Goal: Transaction & Acquisition: Purchase product/service

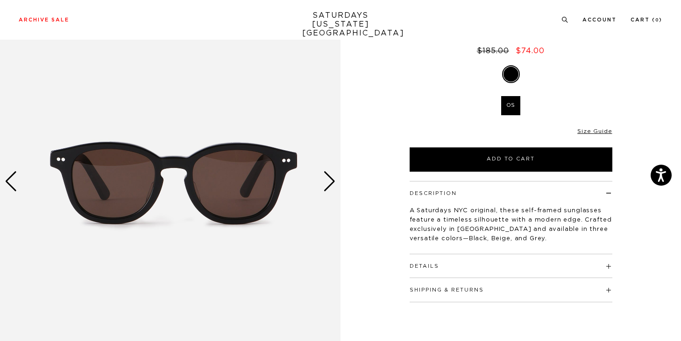
scroll to position [114, 0]
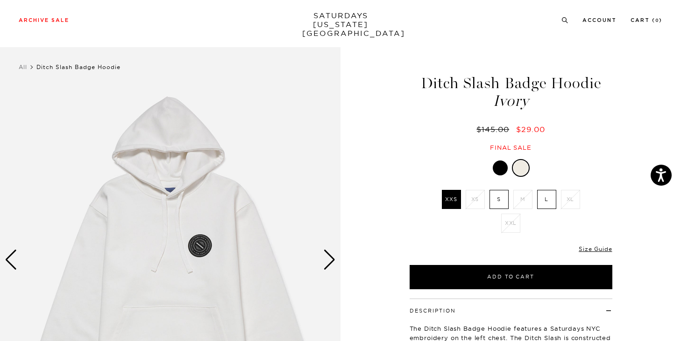
scroll to position [58, 0]
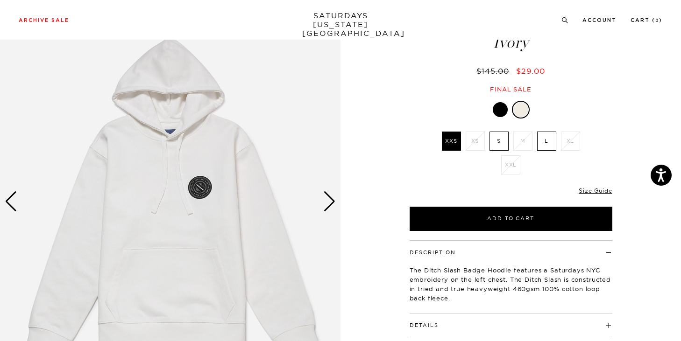
click at [327, 205] on div "Next slide" at bounding box center [329, 201] width 13 height 21
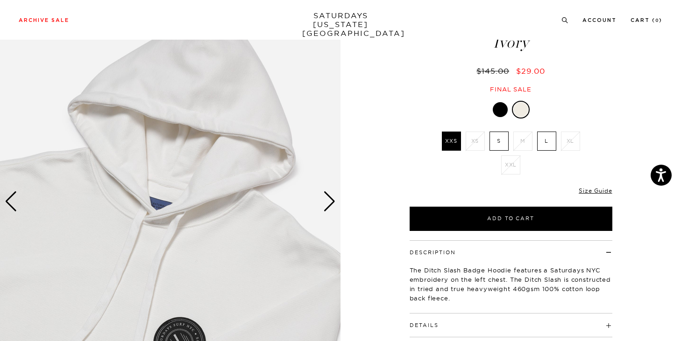
click at [327, 205] on div "Next slide" at bounding box center [329, 201] width 13 height 21
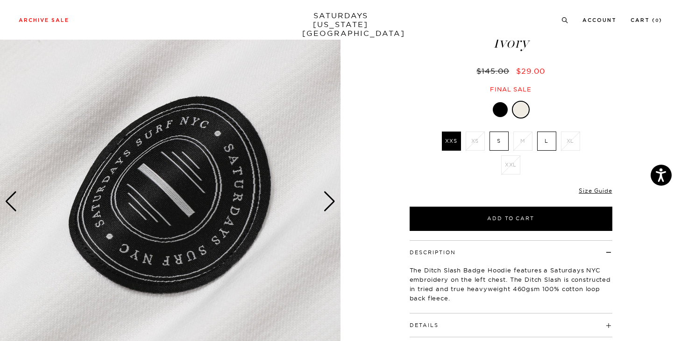
click at [327, 205] on div "Next slide" at bounding box center [329, 201] width 13 height 21
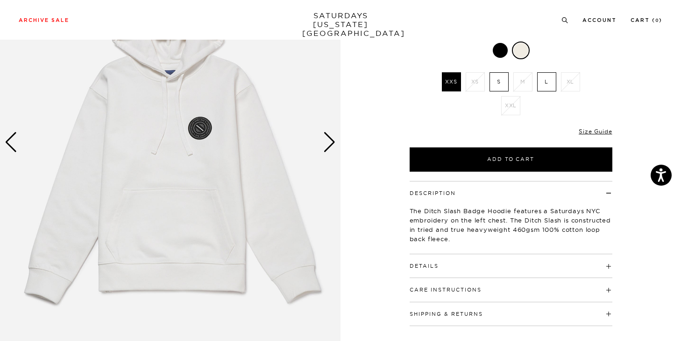
scroll to position [24, 0]
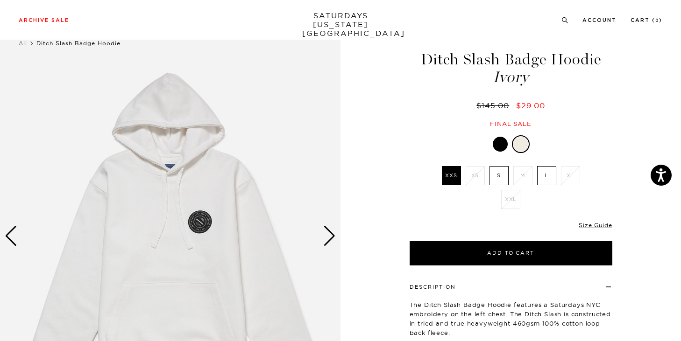
click at [497, 140] on div at bounding box center [500, 144] width 15 height 15
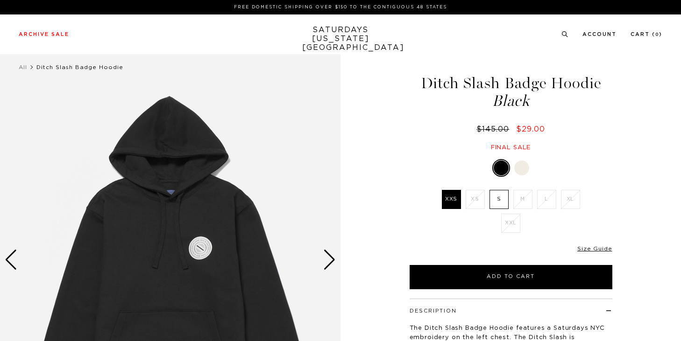
click at [329, 268] on div "Next slide" at bounding box center [329, 260] width 13 height 21
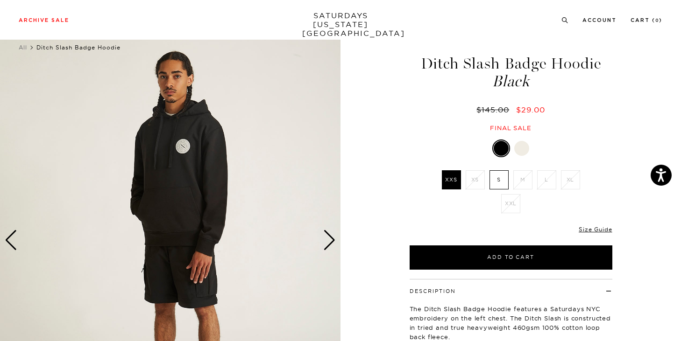
scroll to position [21, 0]
